Goal: Task Accomplishment & Management: Use online tool/utility

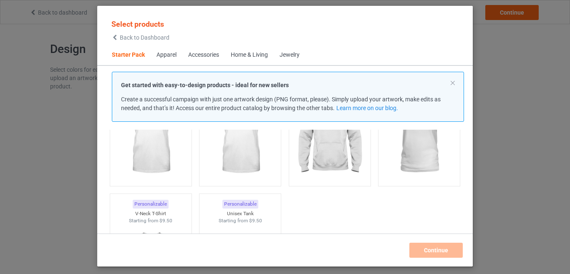
scroll to position [102, 0]
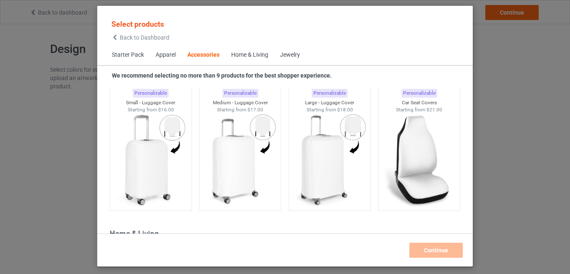
scroll to position [3621, 0]
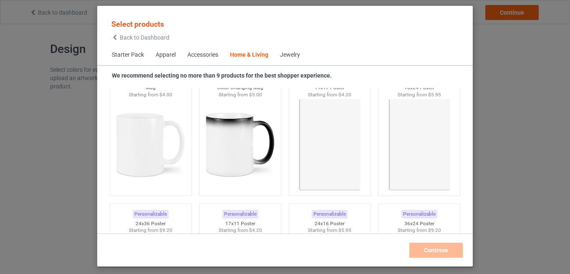
scroll to position [3804, 0]
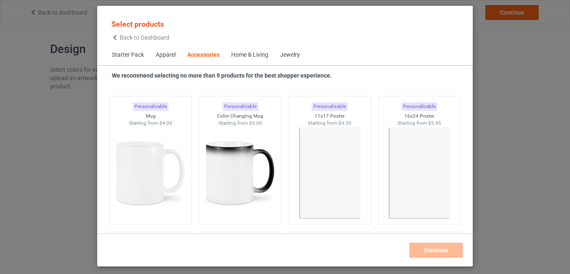
scroll to position [3721, 0]
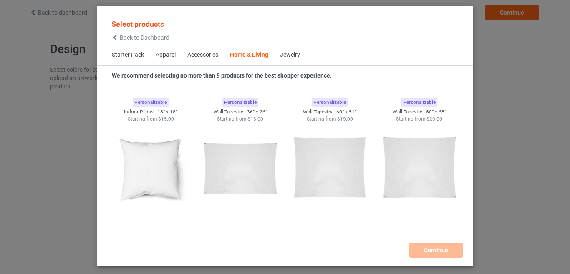
scroll to position [4281, 0]
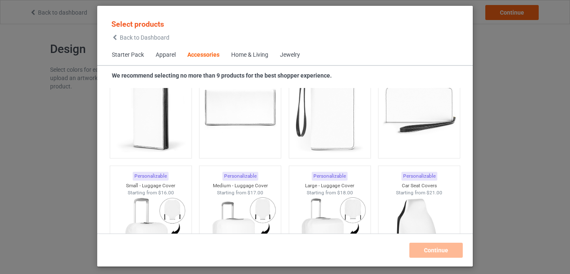
scroll to position [3489, 0]
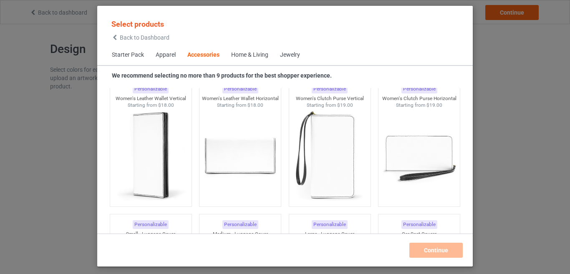
click at [255, 56] on div "Home & Living" at bounding box center [249, 55] width 37 height 8
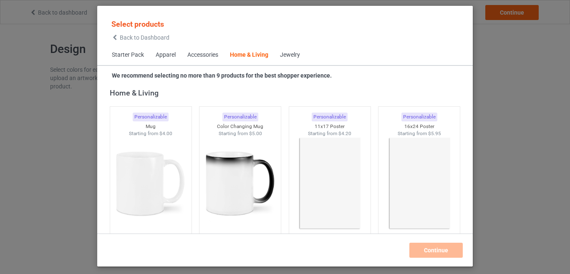
click at [297, 52] on div "Jewelry" at bounding box center [290, 55] width 20 height 8
click at [298, 55] on div "Jewelry" at bounding box center [290, 55] width 20 height 8
click at [133, 55] on span "Starter Pack" at bounding box center [128, 55] width 44 height 20
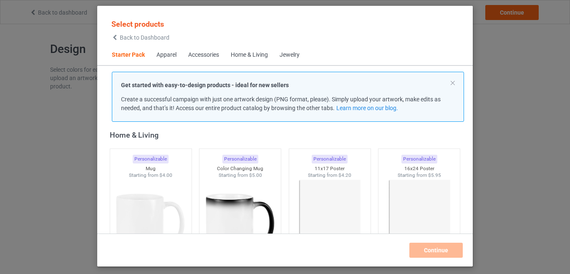
scroll to position [10, 0]
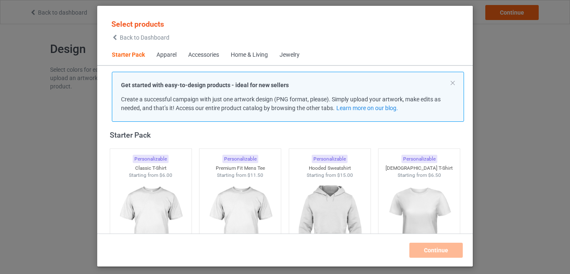
click at [170, 54] on div "Apparel" at bounding box center [166, 55] width 20 height 8
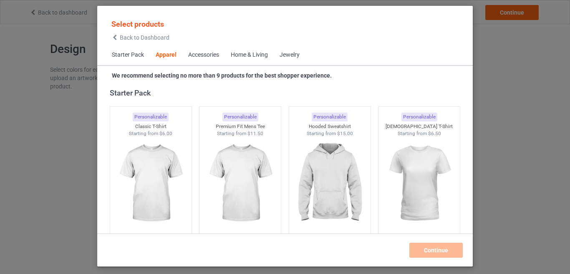
scroll to position [311, 0]
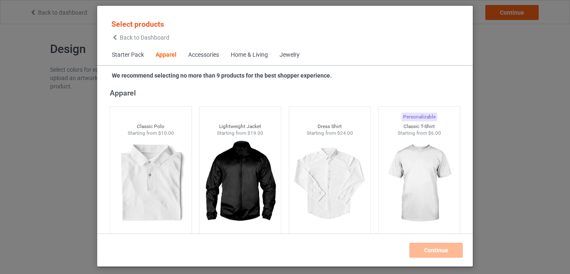
click at [133, 57] on span "Starter Pack" at bounding box center [128, 55] width 44 height 20
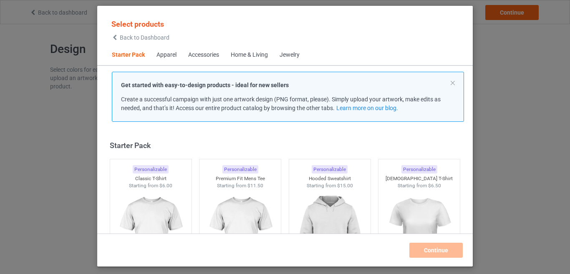
click at [207, 56] on div "Accessories" at bounding box center [203, 55] width 31 height 8
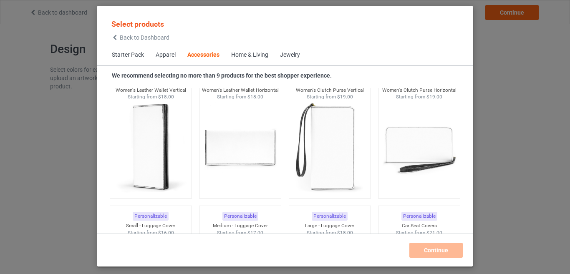
scroll to position [3500, 0]
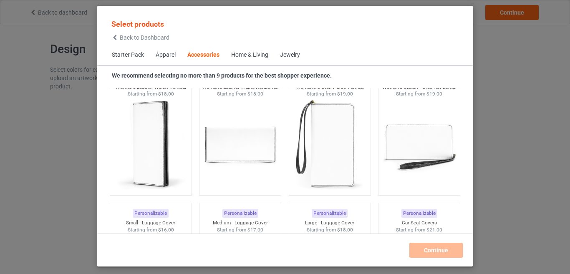
click at [502, 64] on div "Select products Back to Dashboard Starter Pack Apparel Accessories Home & Livin…" at bounding box center [285, 137] width 570 height 274
click at [127, 38] on span "Back to Dashboard" at bounding box center [145, 37] width 50 height 7
